Goal: Information Seeking & Learning: Find contact information

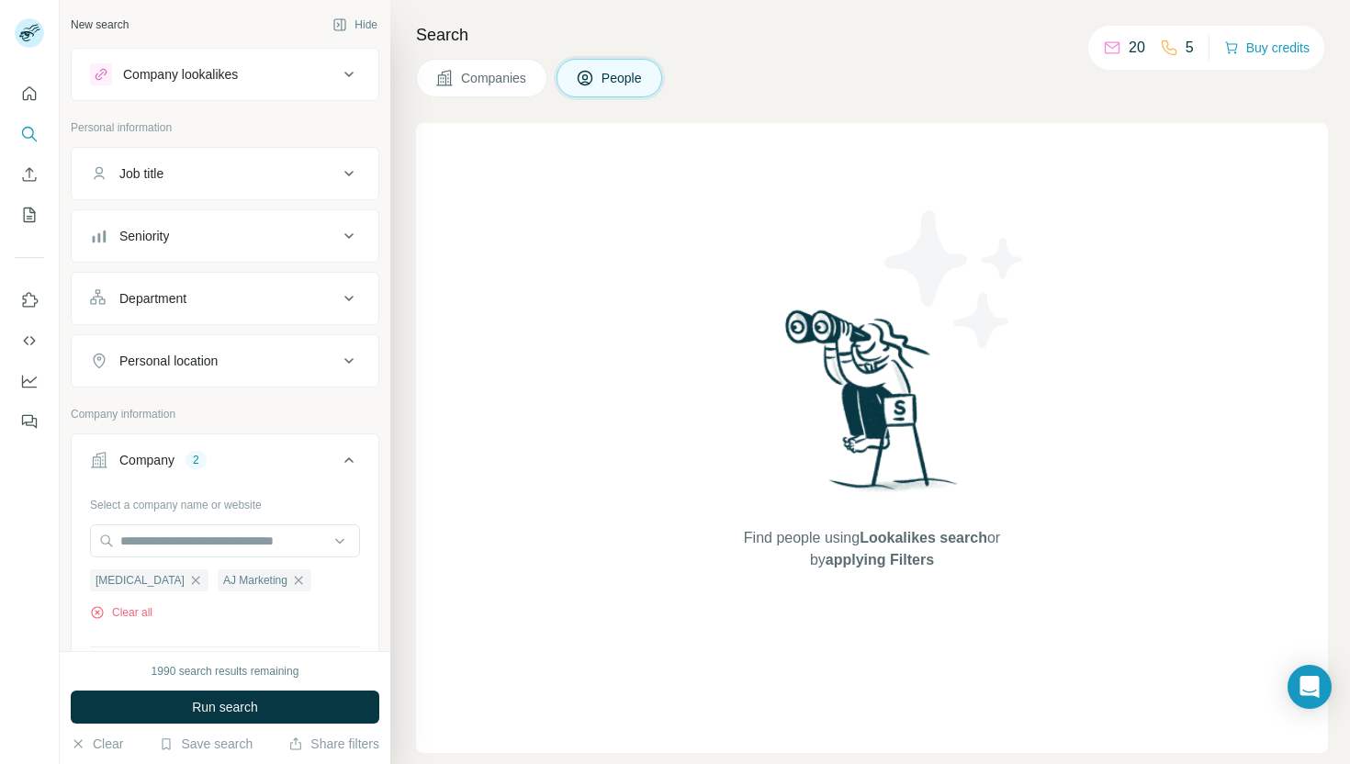
click at [484, 76] on span "Companies" at bounding box center [494, 78] width 67 height 18
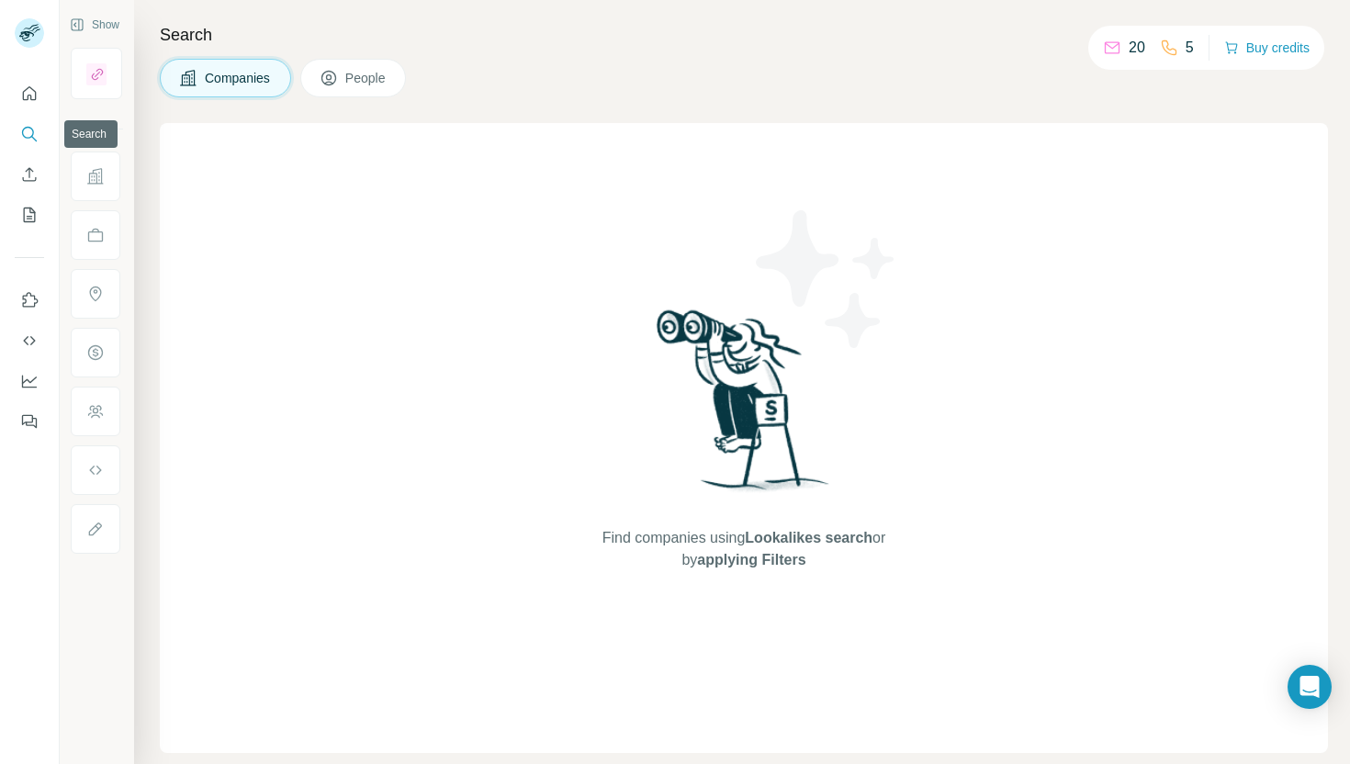
click at [30, 140] on icon "Search" at bounding box center [29, 134] width 18 height 18
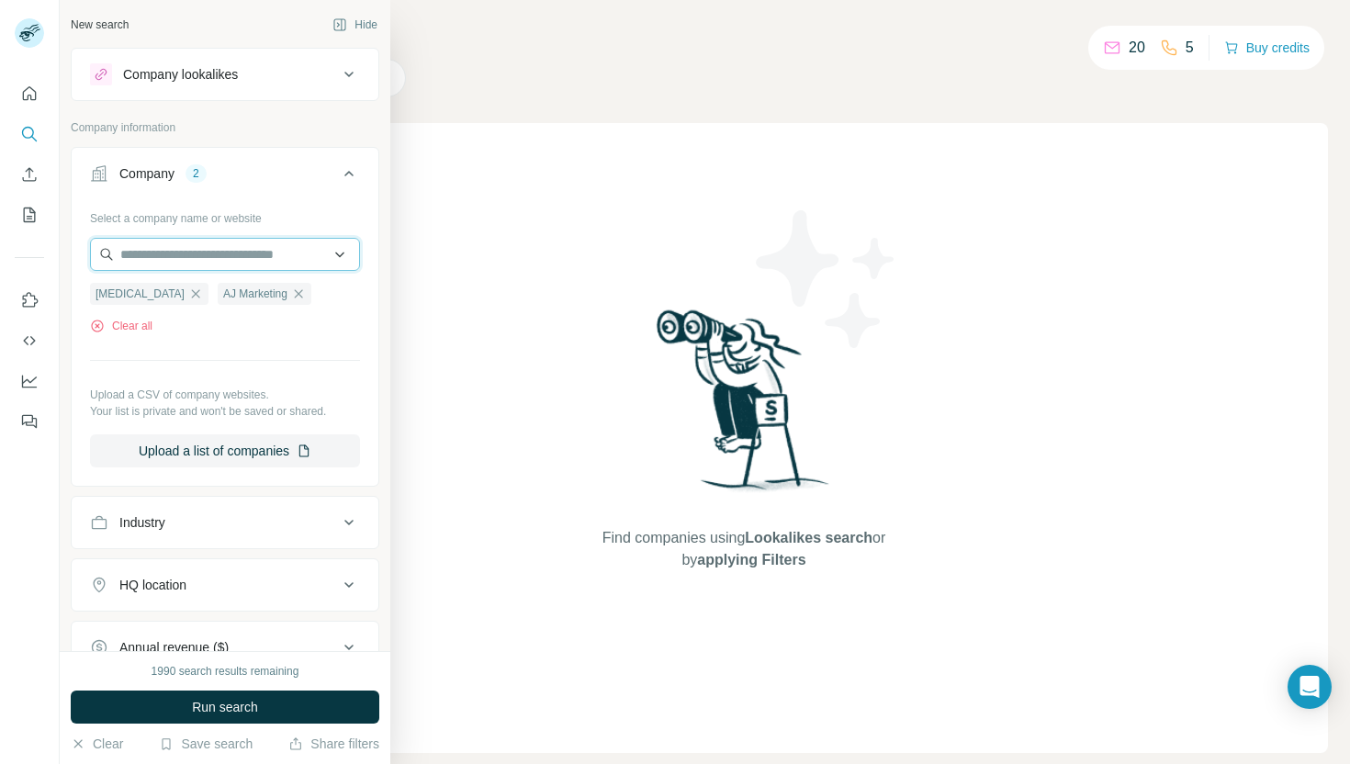
click at [183, 259] on input "text" at bounding box center [225, 254] width 270 height 33
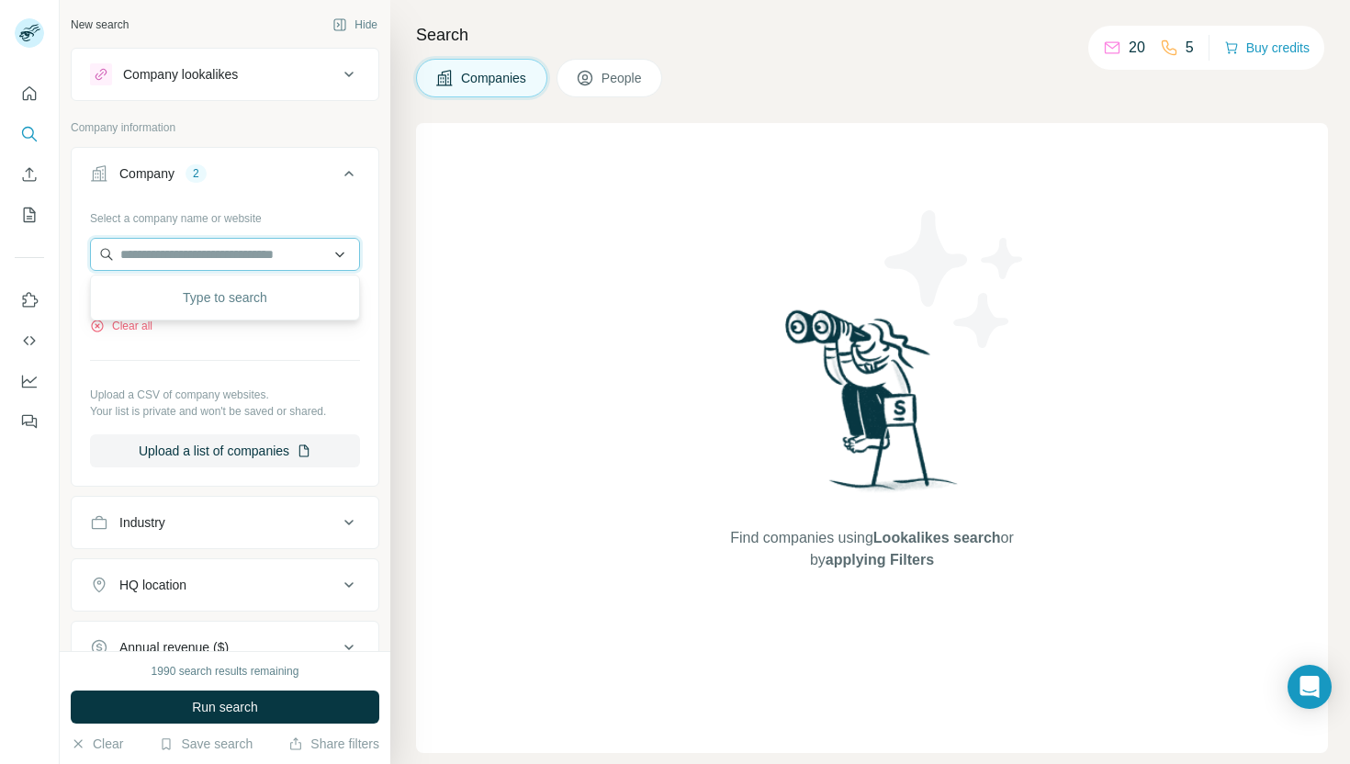
paste input "**********"
type input "**********"
click at [209, 308] on div "[PERSON_NAME][DOMAIN_NAME]" at bounding box center [225, 304] width 261 height 50
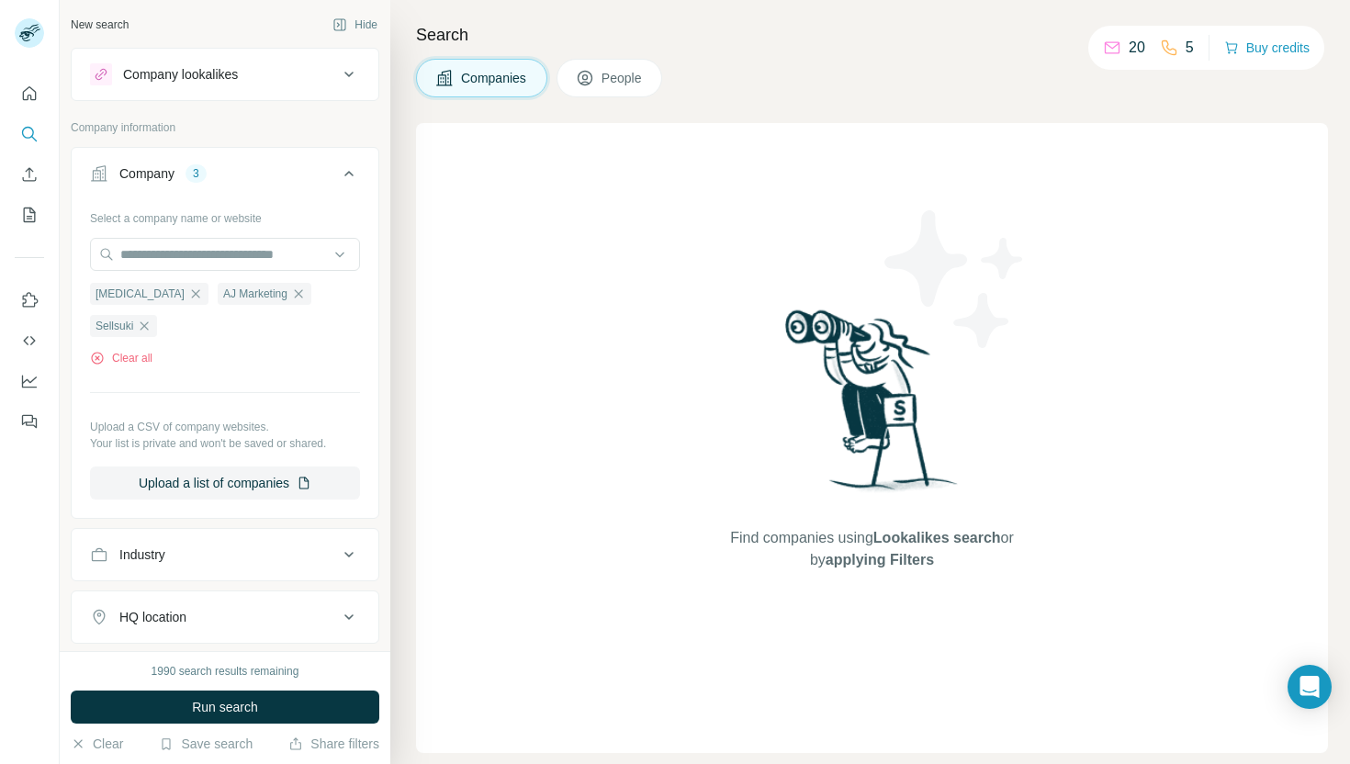
click at [613, 73] on span "People" at bounding box center [622, 78] width 42 height 18
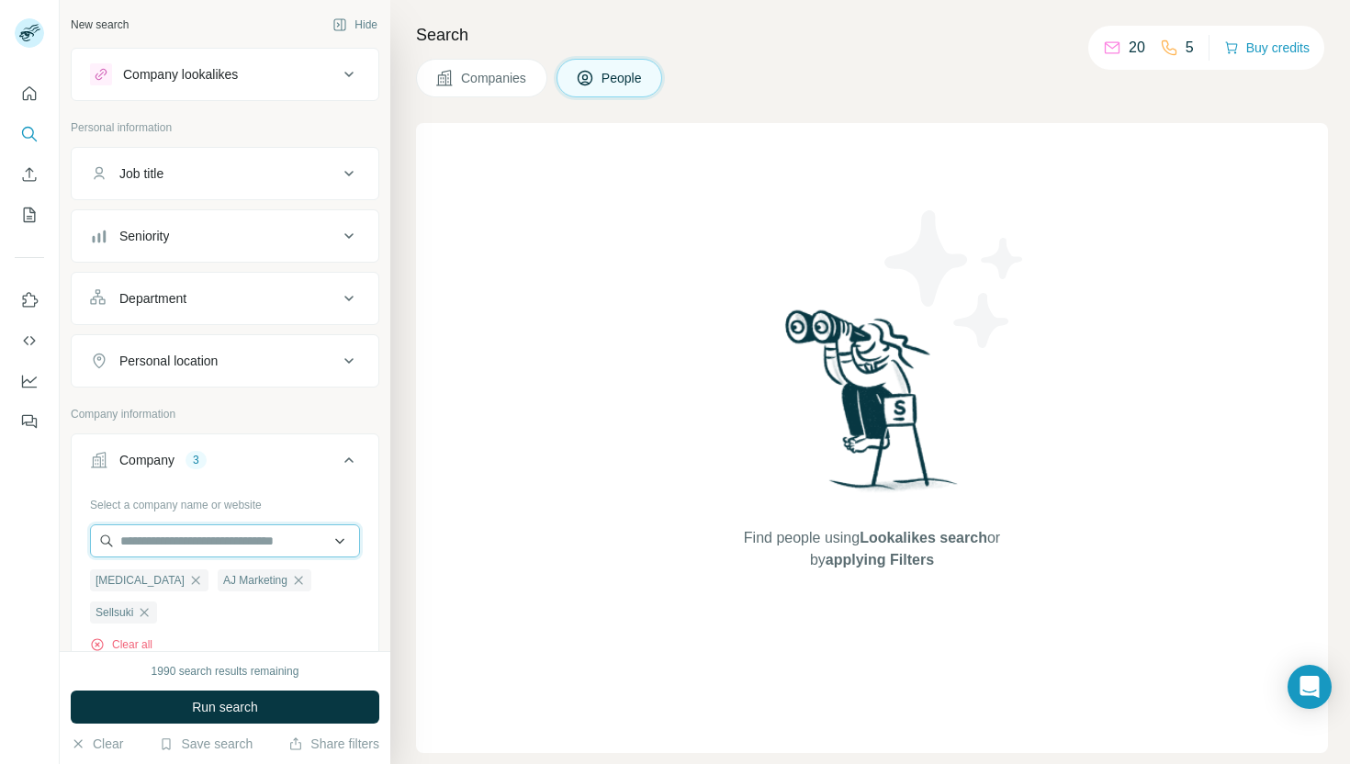
click at [183, 534] on input "text" at bounding box center [225, 540] width 270 height 33
paste input "**********"
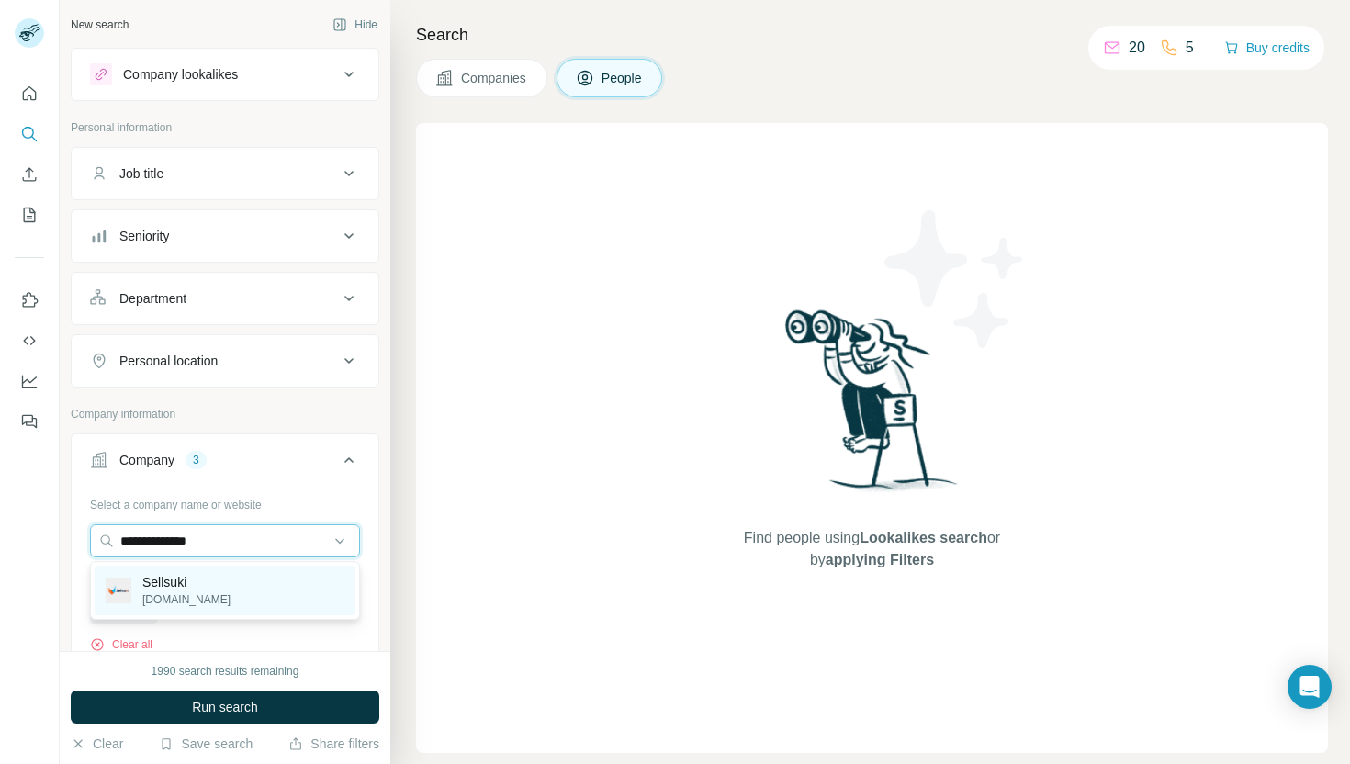
type input "**********"
click at [217, 600] on div "[PERSON_NAME][DOMAIN_NAME]" at bounding box center [225, 591] width 261 height 50
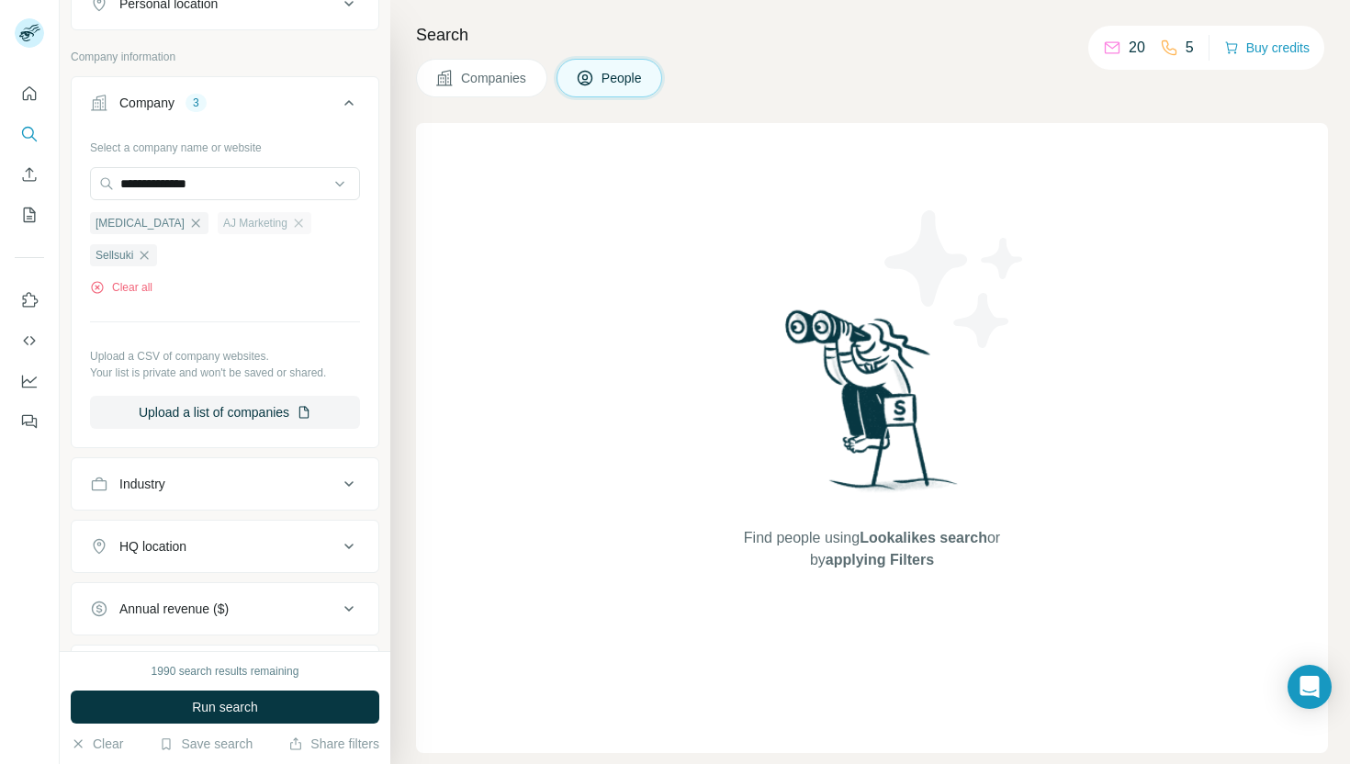
scroll to position [548, 0]
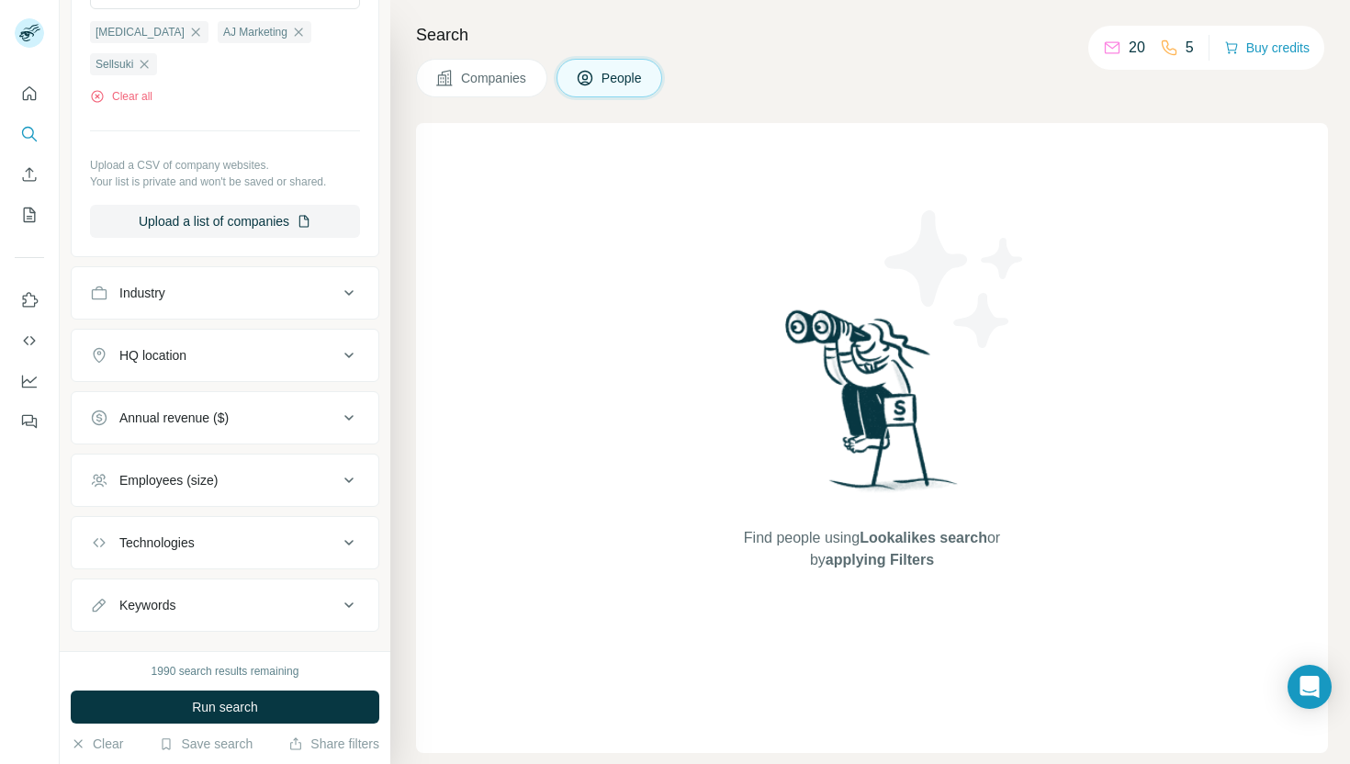
click at [587, 82] on icon at bounding box center [584, 79] width 9 height 10
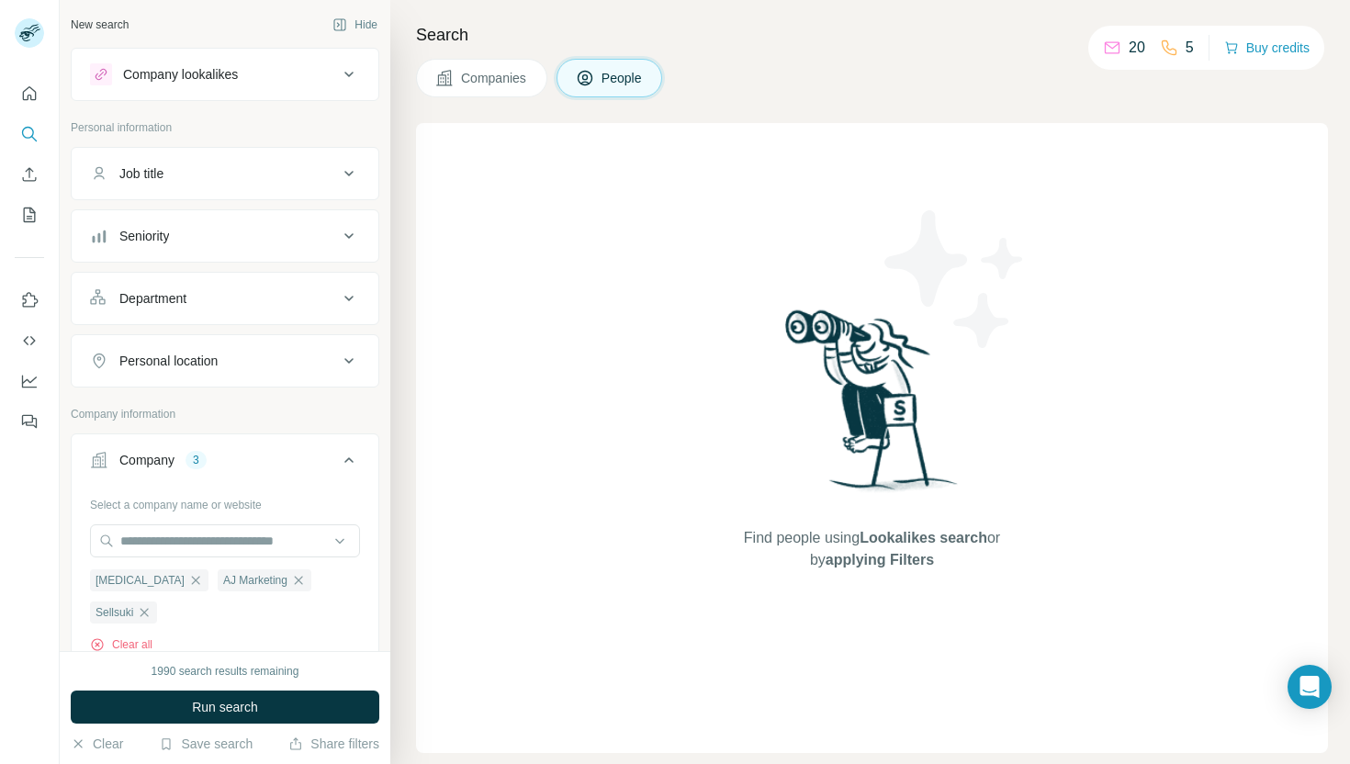
scroll to position [0, 0]
click at [146, 544] on input "text" at bounding box center [225, 540] width 270 height 33
paste input "**********"
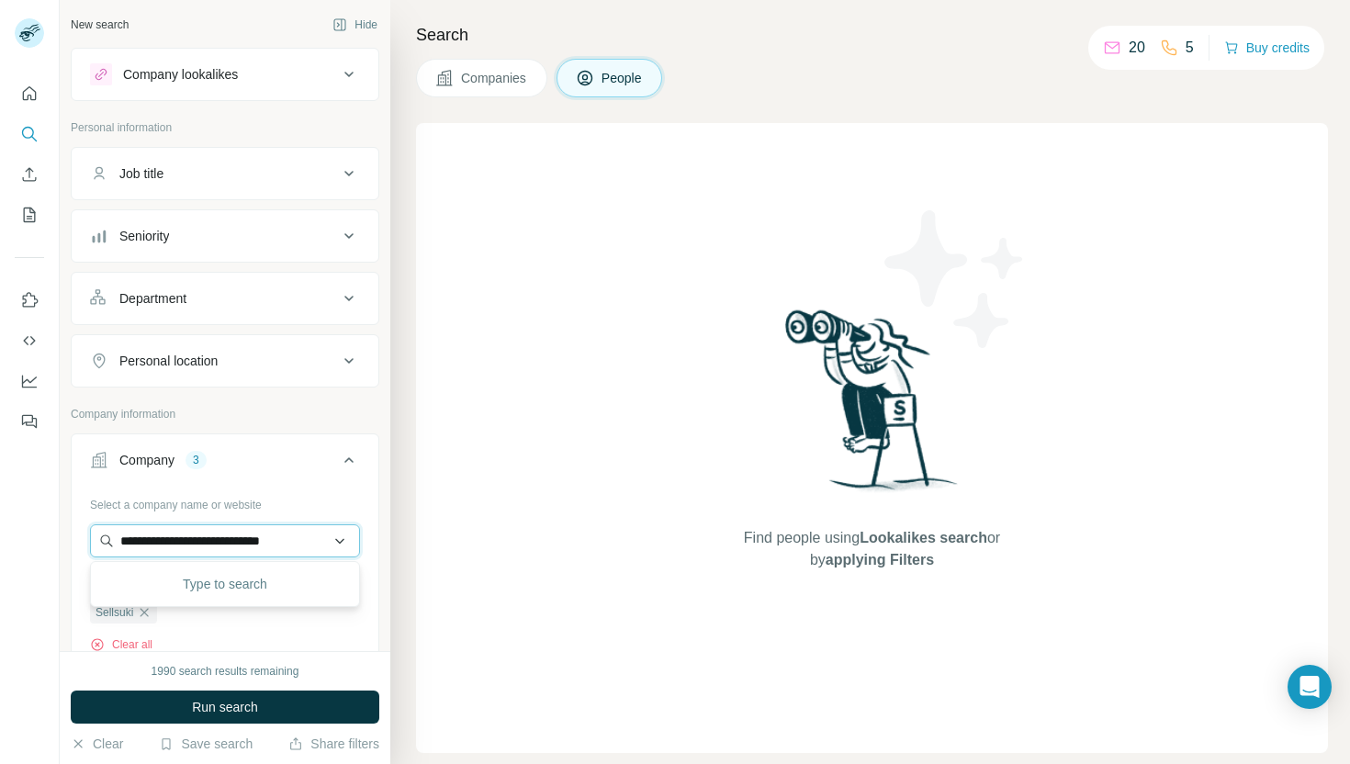
scroll to position [0, 3]
type input "**********"
click at [262, 588] on p "Wolves Work Marketing" at bounding box center [209, 582] width 135 height 18
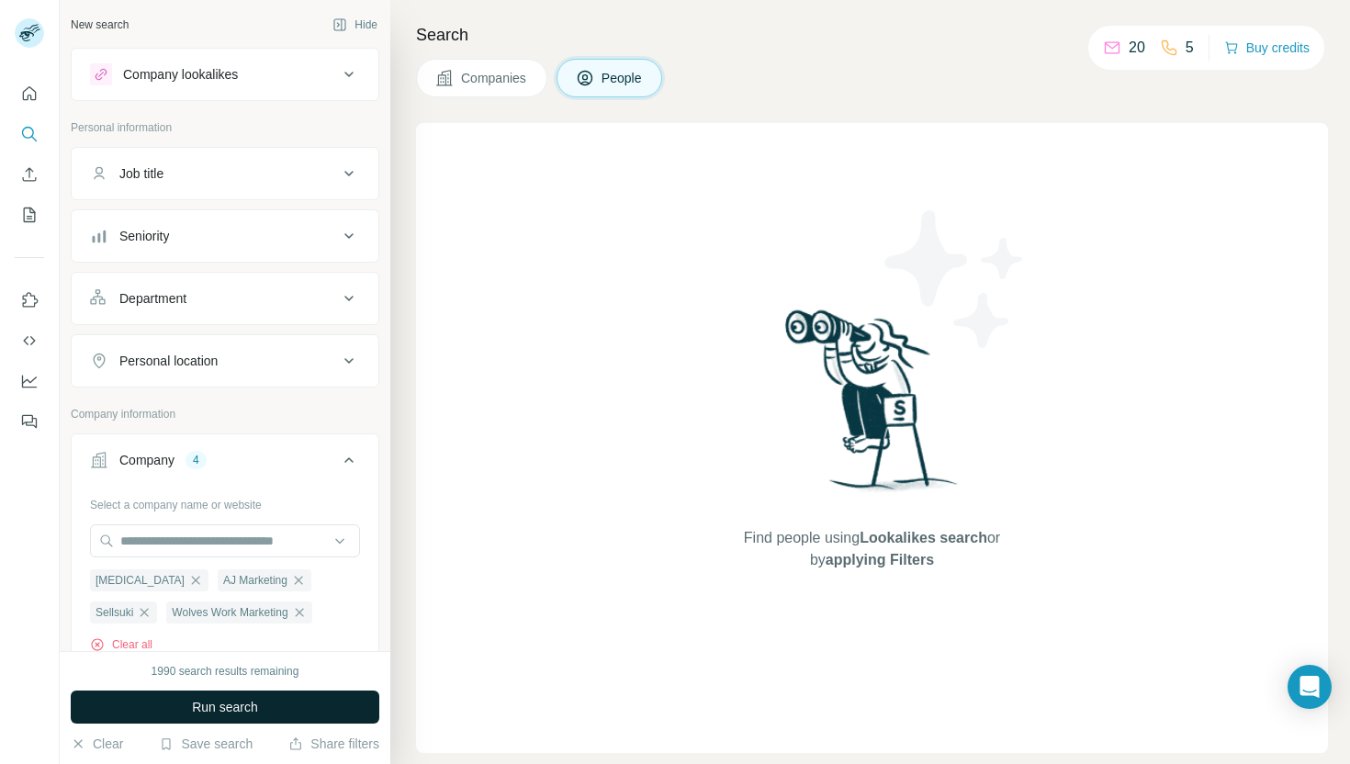
click at [207, 703] on span "Run search" at bounding box center [225, 707] width 66 height 18
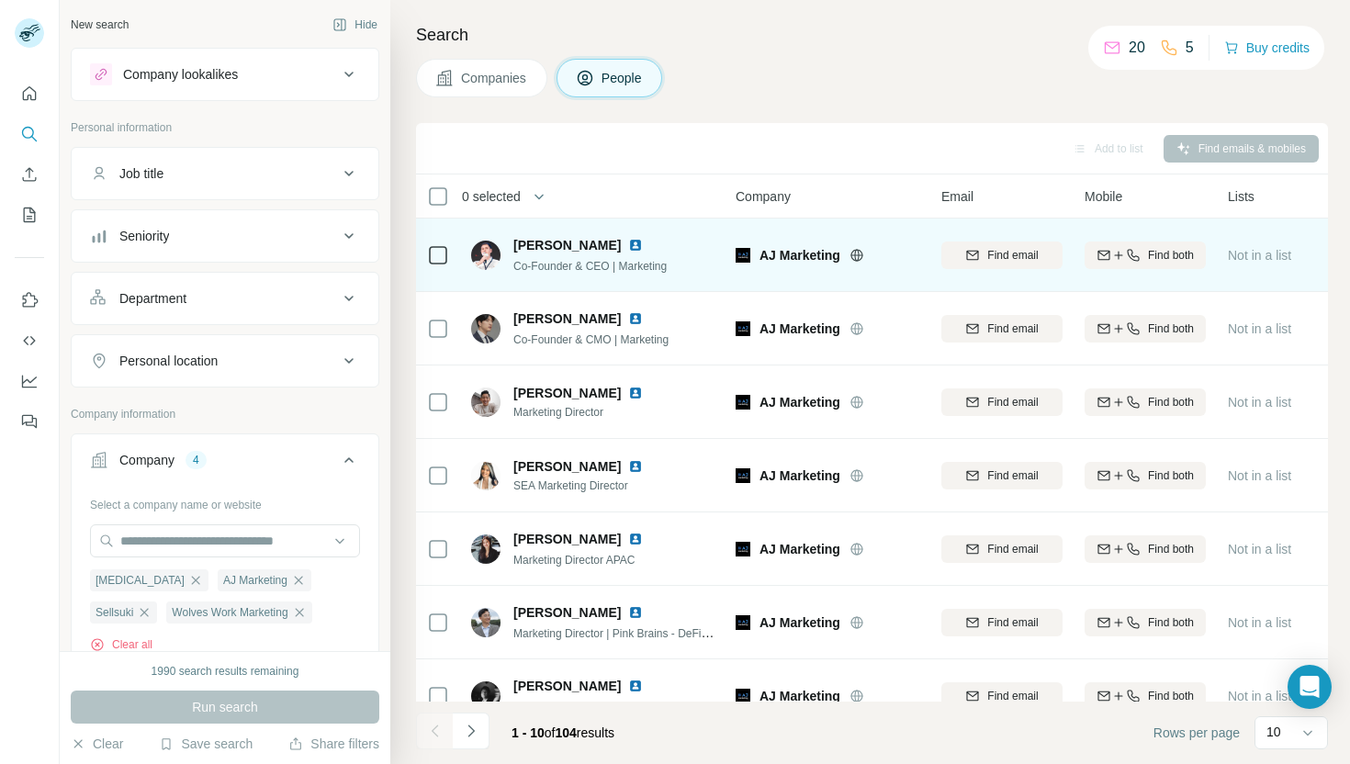
click at [588, 248] on span "[PERSON_NAME]" at bounding box center [566, 245] width 107 height 18
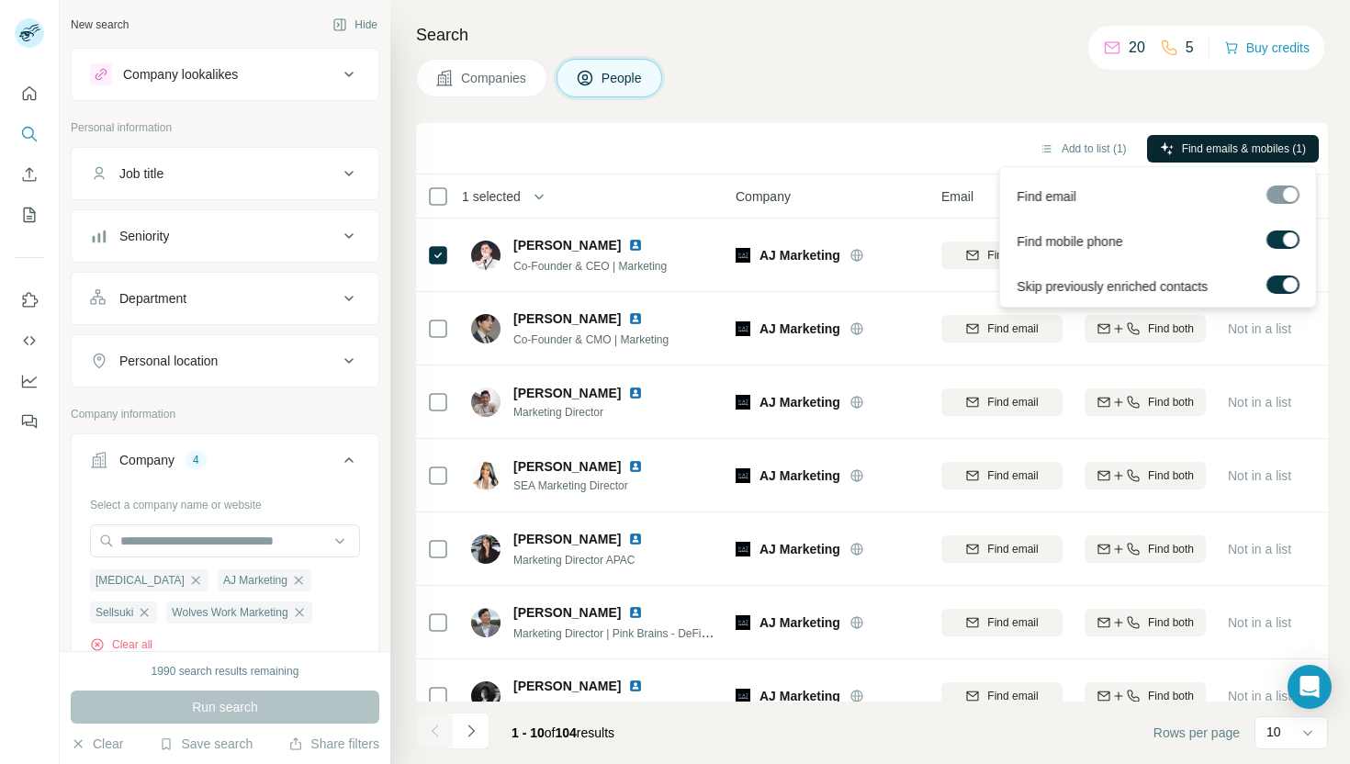
click at [1215, 141] on span "Find emails & mobiles (1)" at bounding box center [1244, 148] width 124 height 17
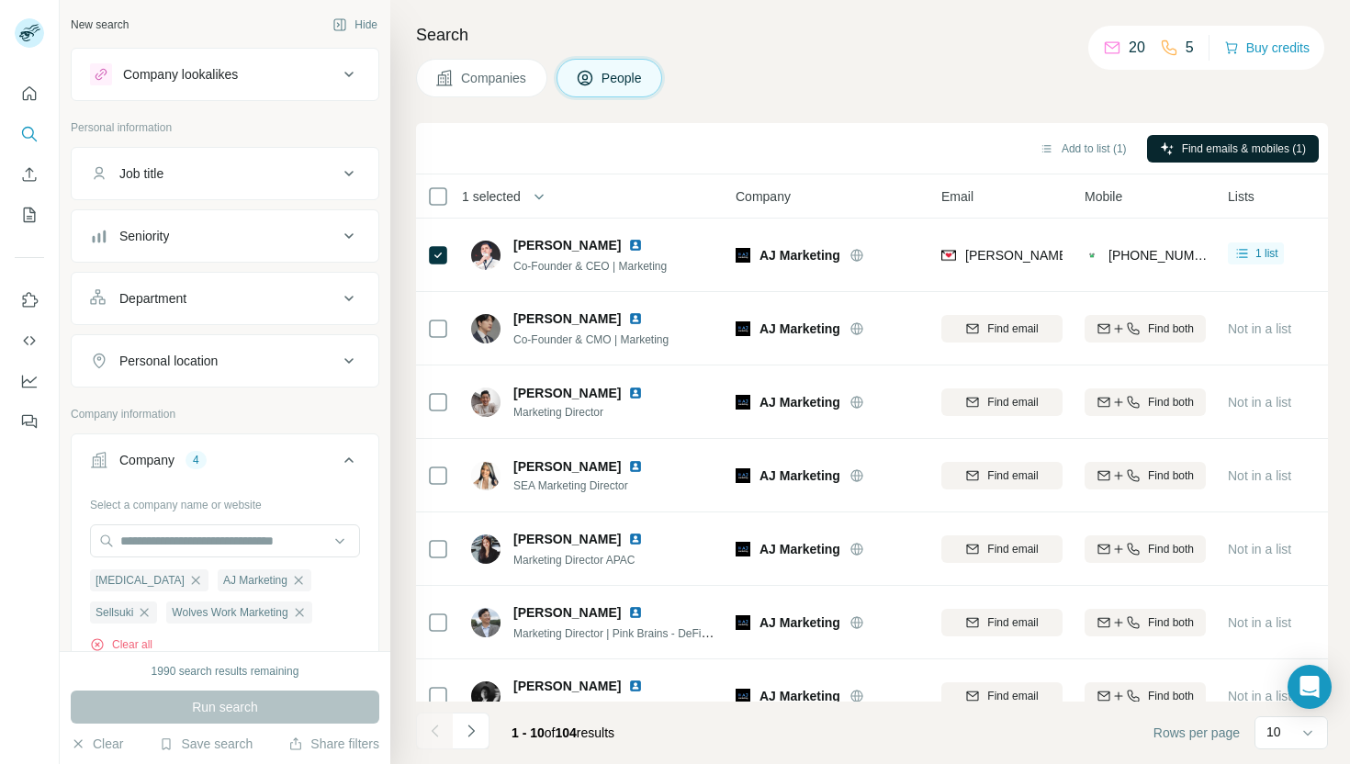
click at [1303, 103] on div "Search Companies People Add to list (1) Find emails & mobiles (1) 1 selected Pe…" at bounding box center [869, 382] width 959 height 764
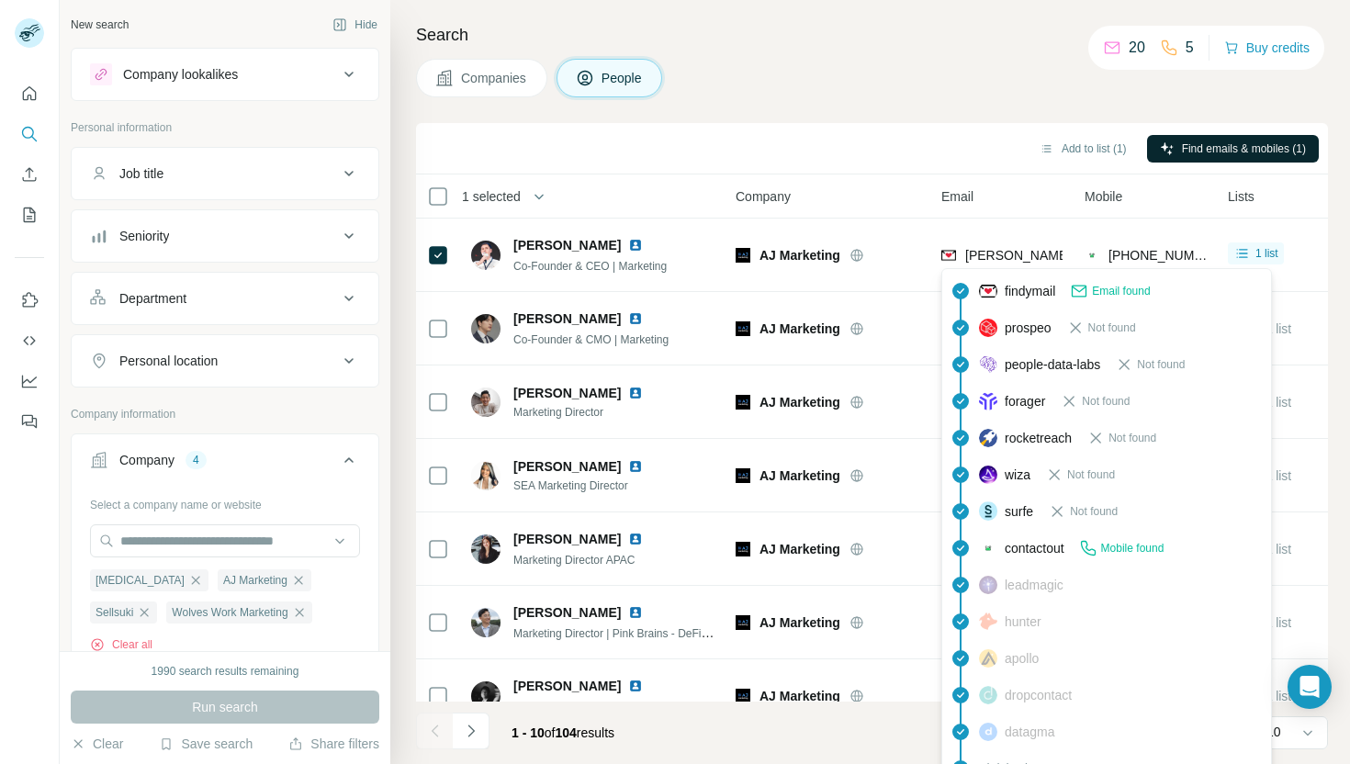
click at [1088, 293] on icon at bounding box center [1079, 291] width 18 height 18
click at [1019, 290] on span "findymail" at bounding box center [1029, 291] width 50 height 18
click at [1106, 292] on span "Email found" at bounding box center [1121, 291] width 58 height 17
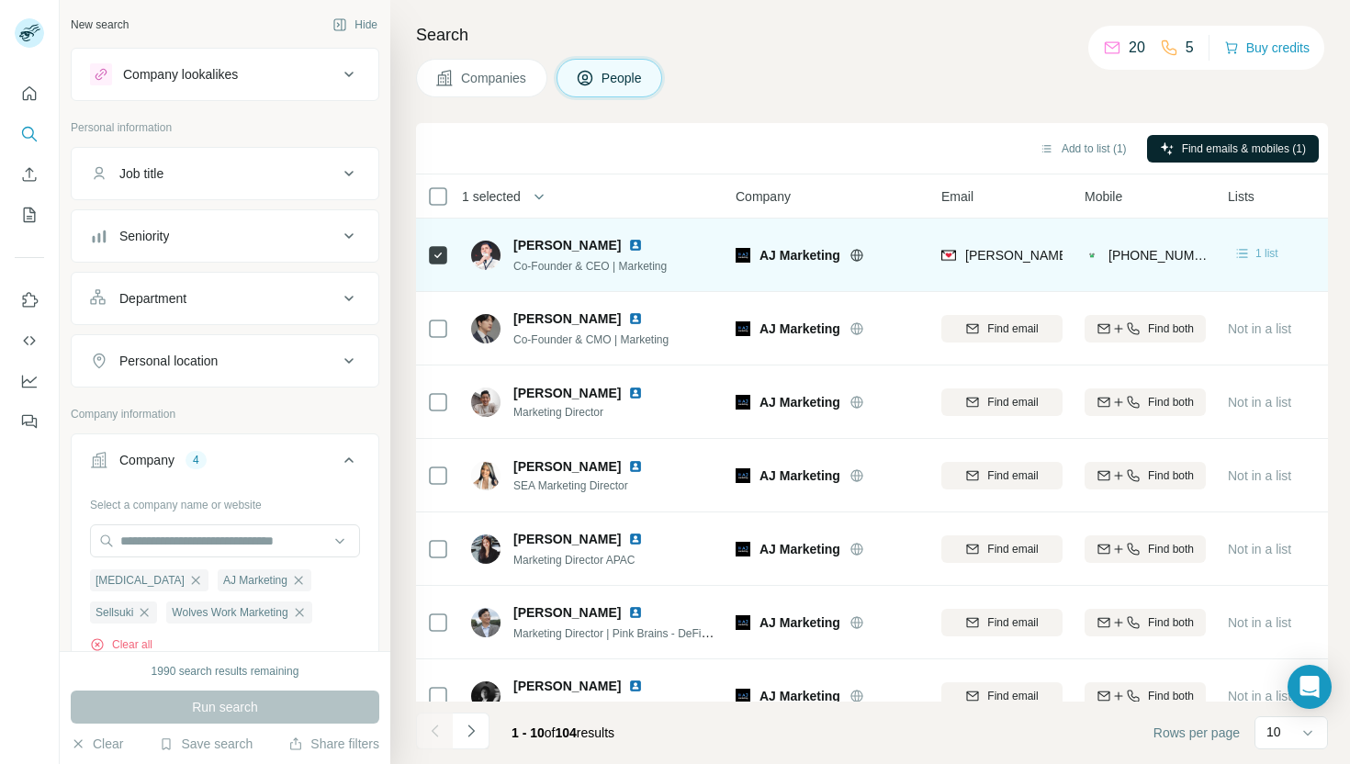
click at [1246, 252] on icon at bounding box center [1242, 253] width 18 height 18
drag, startPoint x: 963, startPoint y: 241, endPoint x: 1067, endPoint y: 258, distance: 105.0
click at [1067, 258] on td "[PERSON_NAME][EMAIL_ADDRESS][DOMAIN_NAME]" at bounding box center [1001, 254] width 143 height 73
click at [769, 257] on span "AJ Marketing" at bounding box center [799, 255] width 81 height 18
click at [667, 254] on div "[PERSON_NAME] Co-Founder & CEO | Marketing" at bounding box center [589, 255] width 153 height 39
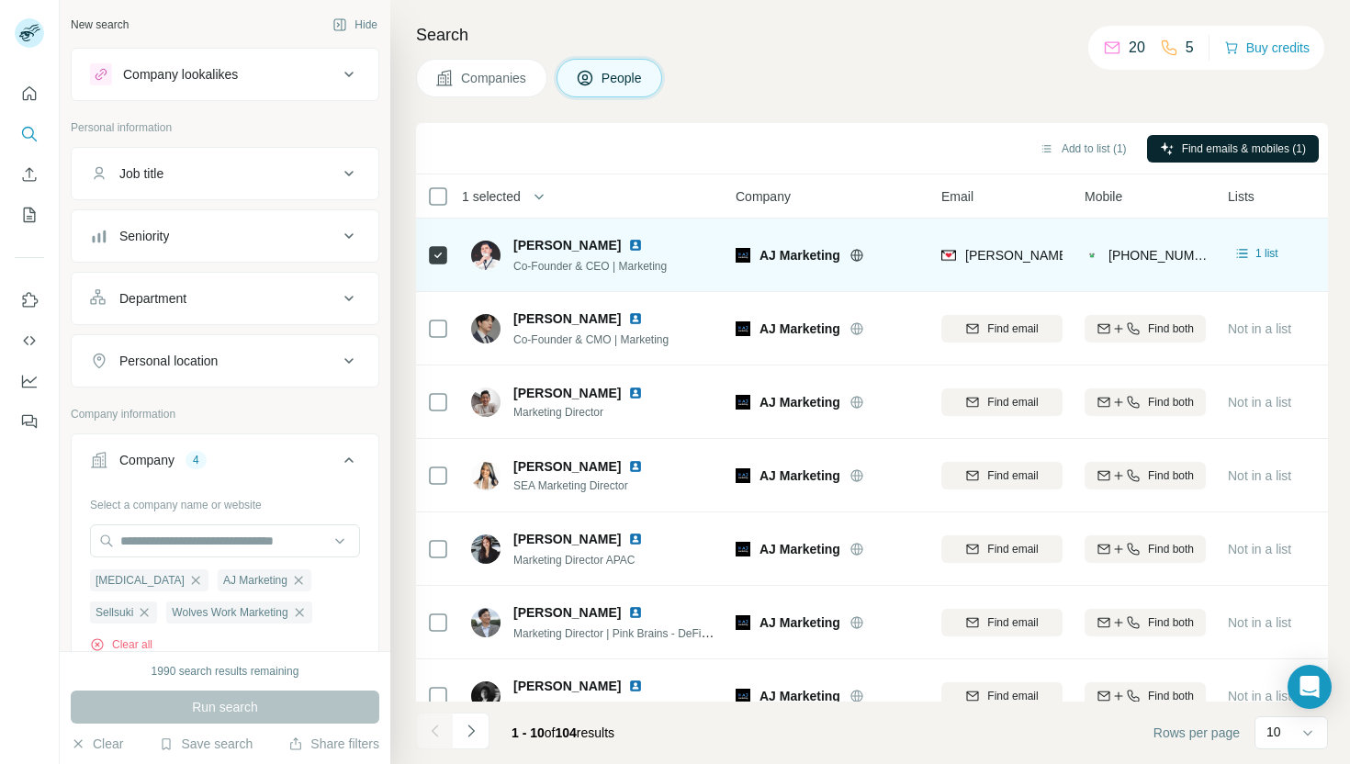
click at [573, 258] on div "Co-Founder & CEO | Marketing" at bounding box center [589, 265] width 153 height 18
click at [572, 256] on div "Co-Founder & CEO | Marketing" at bounding box center [589, 265] width 153 height 18
click at [1242, 247] on icon at bounding box center [1242, 253] width 18 height 18
click at [447, 258] on icon at bounding box center [438, 255] width 22 height 22
